Goal: Information Seeking & Learning: Learn about a topic

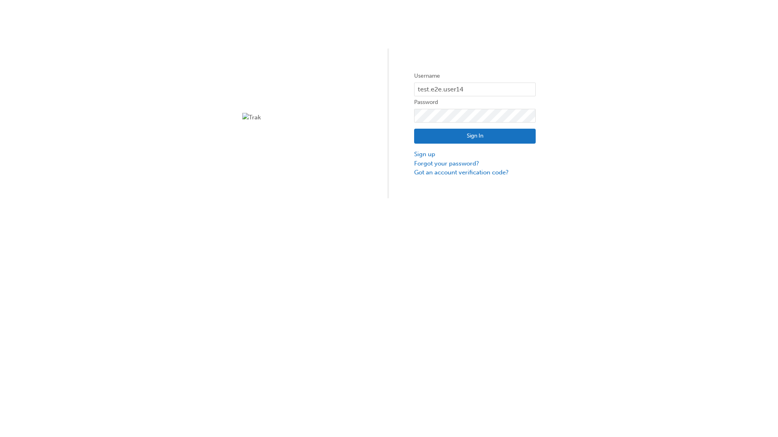
type input "test.e2e.user14"
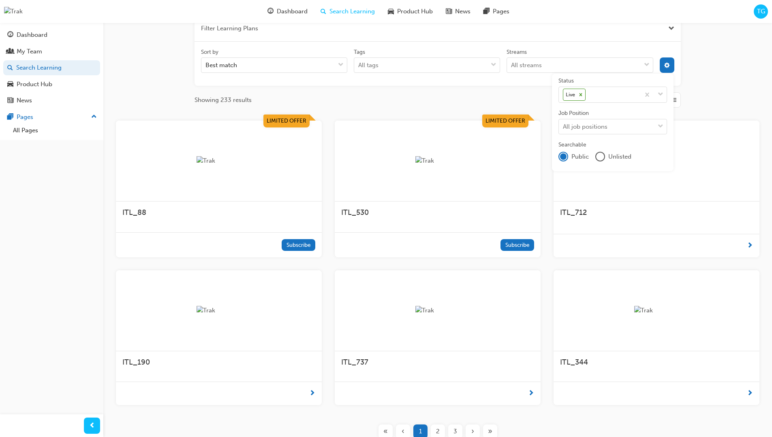
scroll to position [146, 0]
